Goal: Task Accomplishment & Management: Manage account settings

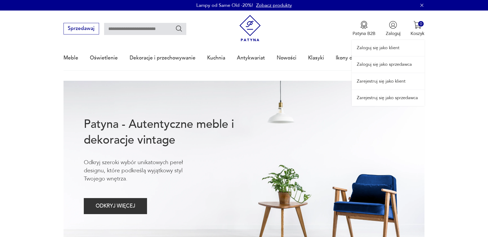
click at [399, 66] on link "Zaloguj się jako sprzedawca" at bounding box center [388, 65] width 73 height 16
click at [390, 65] on link "Zaloguj się jako sprzedawca" at bounding box center [388, 65] width 73 height 16
click at [393, 65] on link "Zaloguj się jako sprzedawca" at bounding box center [388, 65] width 73 height 16
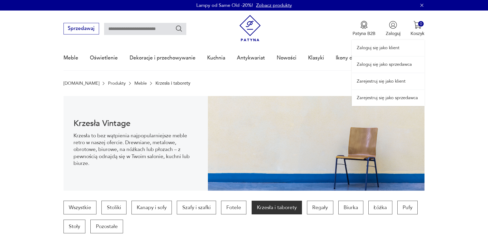
click at [397, 63] on link "Zaloguj się jako sprzedawca" at bounding box center [388, 65] width 73 height 16
